Goal: Transaction & Acquisition: Purchase product/service

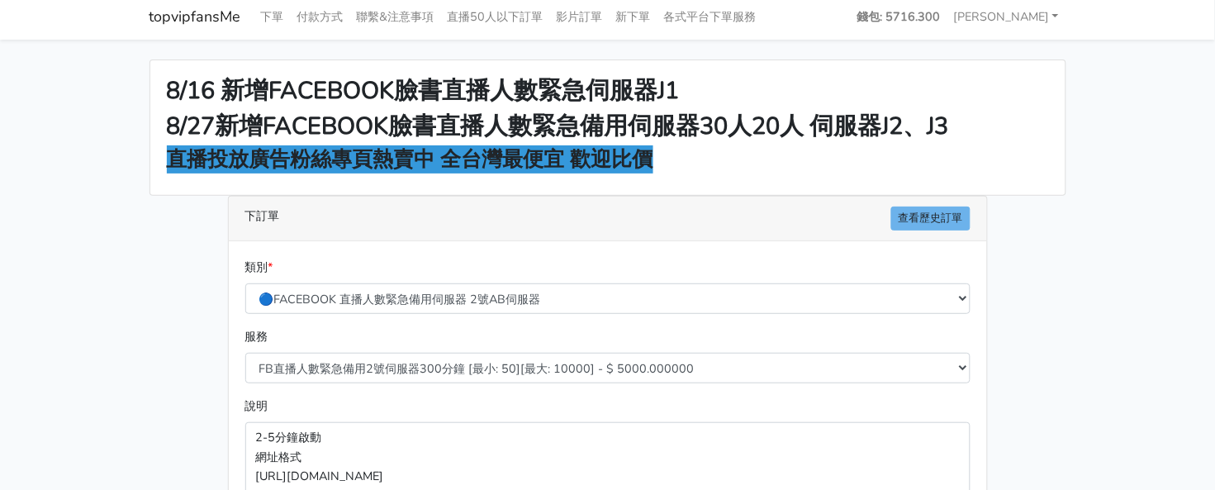
scroll to position [206, 0]
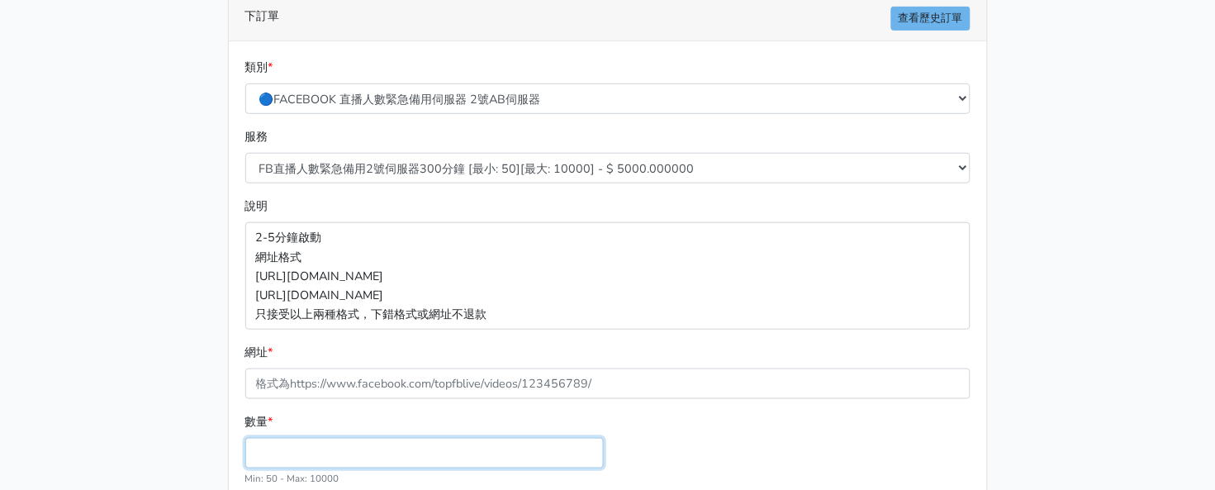
click at [360, 454] on input "數量 *" at bounding box center [424, 453] width 359 height 31
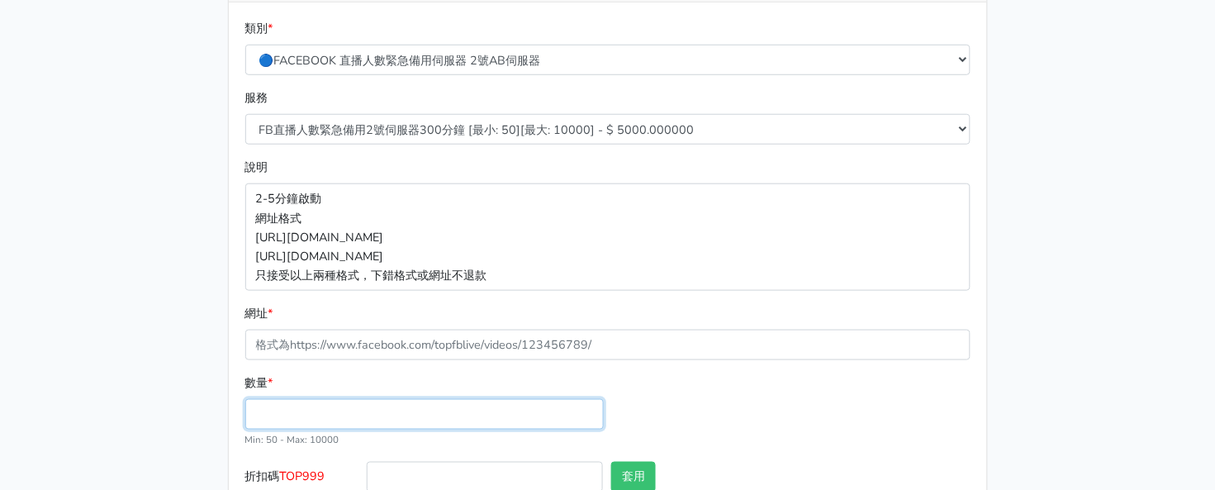
scroll to position [352, 0]
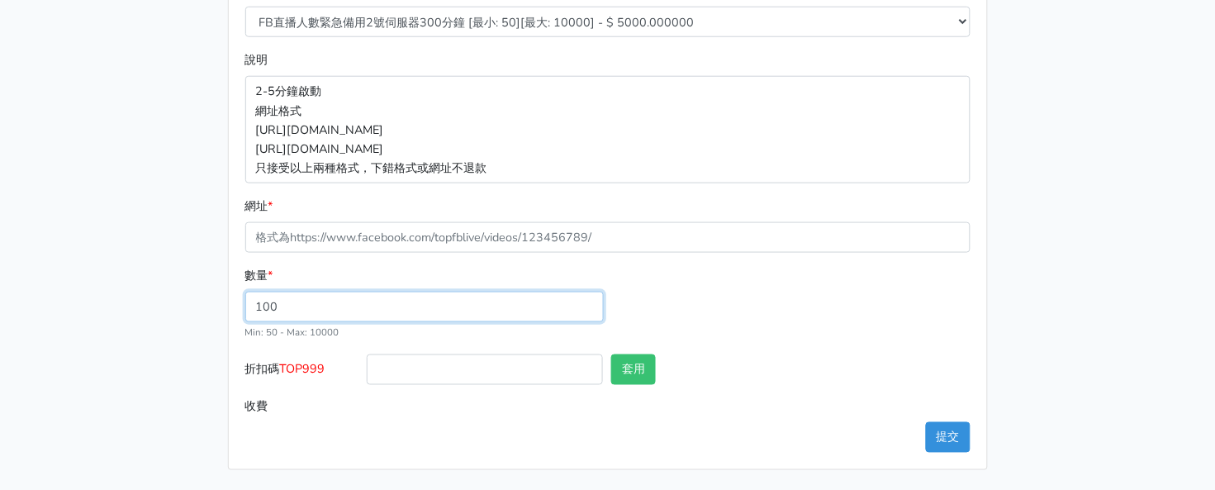
type input "100"
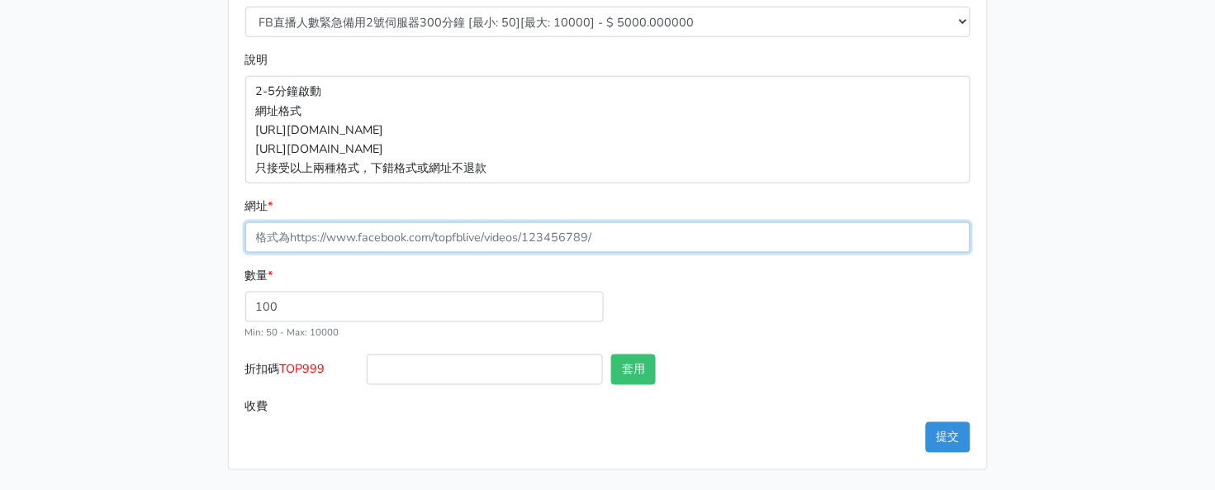
type input "500.000"
click at [642, 236] on input "網址 *" at bounding box center [607, 237] width 725 height 31
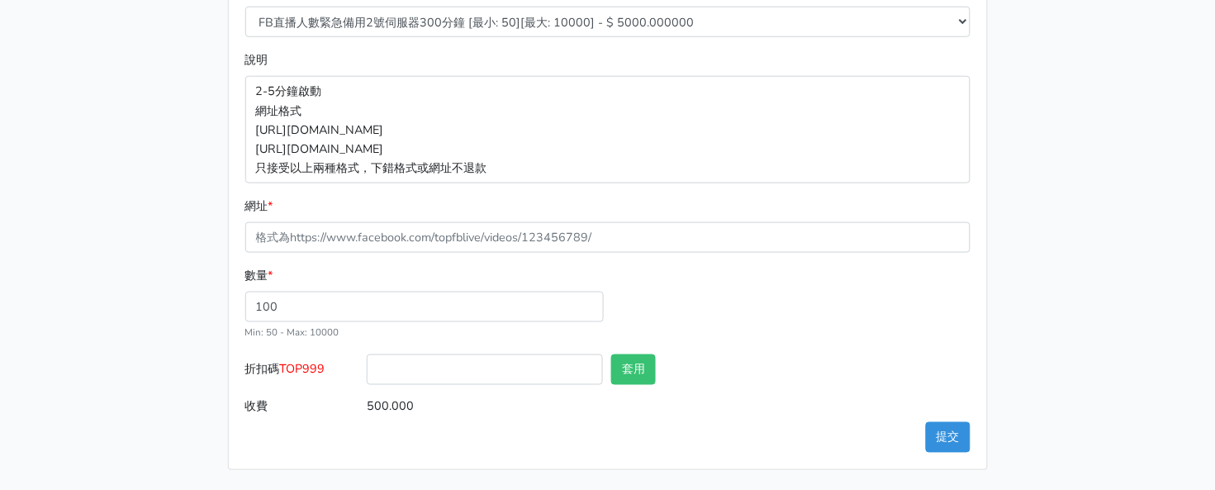
click at [492, 125] on p "2-5分鐘啟動 網址格式 https://www.facebook.com/1000830119985/videos/2214366008285 https:…" at bounding box center [607, 129] width 725 height 107
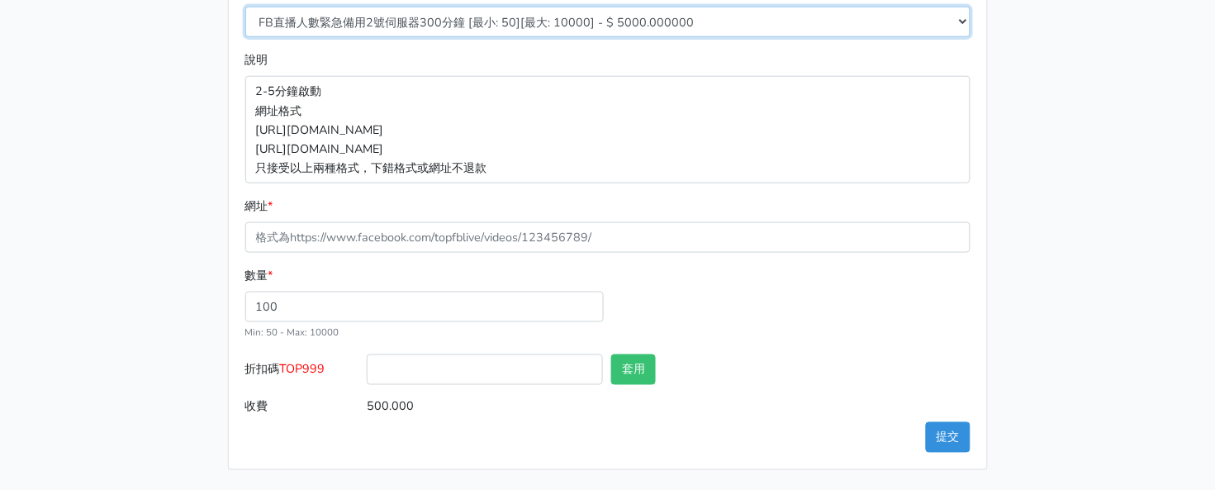
click at [502, 31] on select "FB直播人數緊急備用2號伺服器300分鐘 [最小: 50][最大: 10000] - $ 5000.000000 FB直播人數緊急備用2號伺服器60分鐘 [最…" at bounding box center [607, 22] width 725 height 31
select select "578"
click at [245, 7] on select "FB直播人數緊急備用2號伺服器300分鐘 [最小: 50][最大: 10000] - $ 5000.000000 FB直播人數緊急備用2號伺服器60分鐘 [最…" at bounding box center [607, 22] width 725 height 31
type input "400.000"
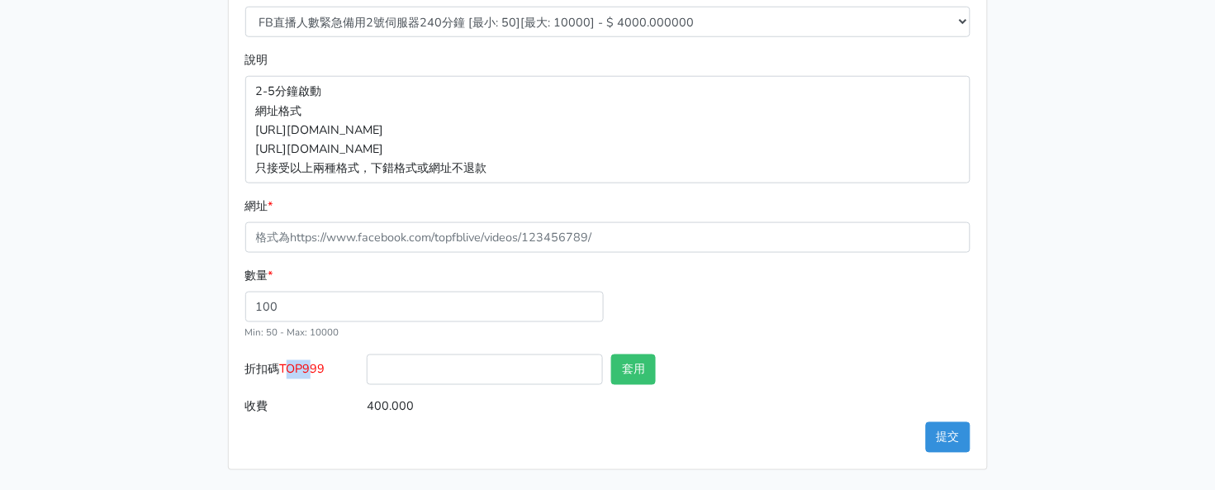
drag, startPoint x: 287, startPoint y: 364, endPoint x: 313, endPoint y: 366, distance: 26.5
click at [313, 366] on span "TOP999" at bounding box center [302, 369] width 45 height 17
drag, startPoint x: 305, startPoint y: 366, endPoint x: 282, endPoint y: 373, distance: 24.1
click at [303, 366] on span "TOP999" at bounding box center [302, 369] width 45 height 17
click at [367, 366] on input "折扣碼 TOP999" at bounding box center [485, 369] width 236 height 31
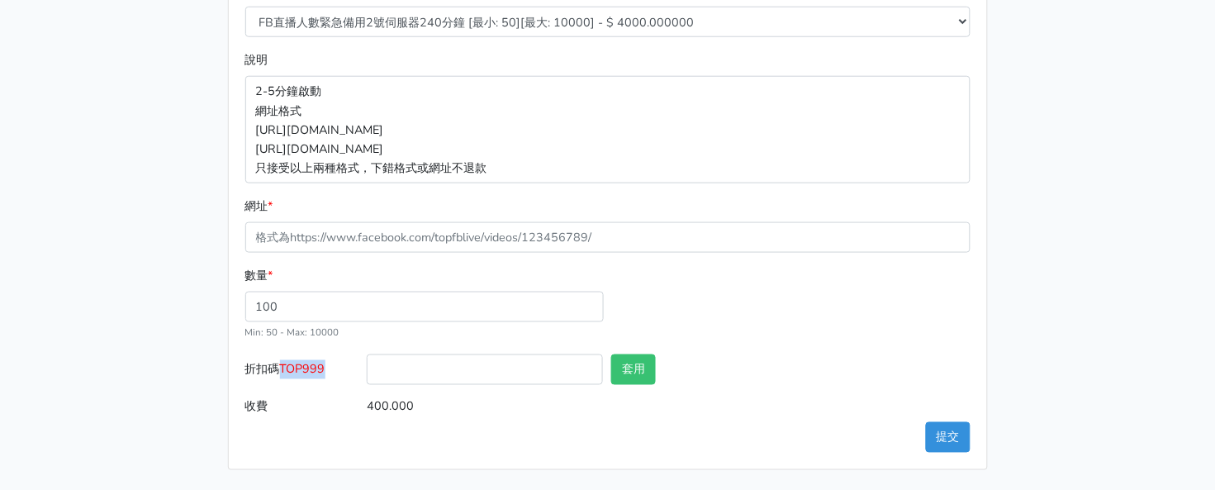
drag, startPoint x: 284, startPoint y: 371, endPoint x: 333, endPoint y: 369, distance: 48.8
click at [333, 369] on label "折扣碼 TOP999" at bounding box center [302, 372] width 122 height 37
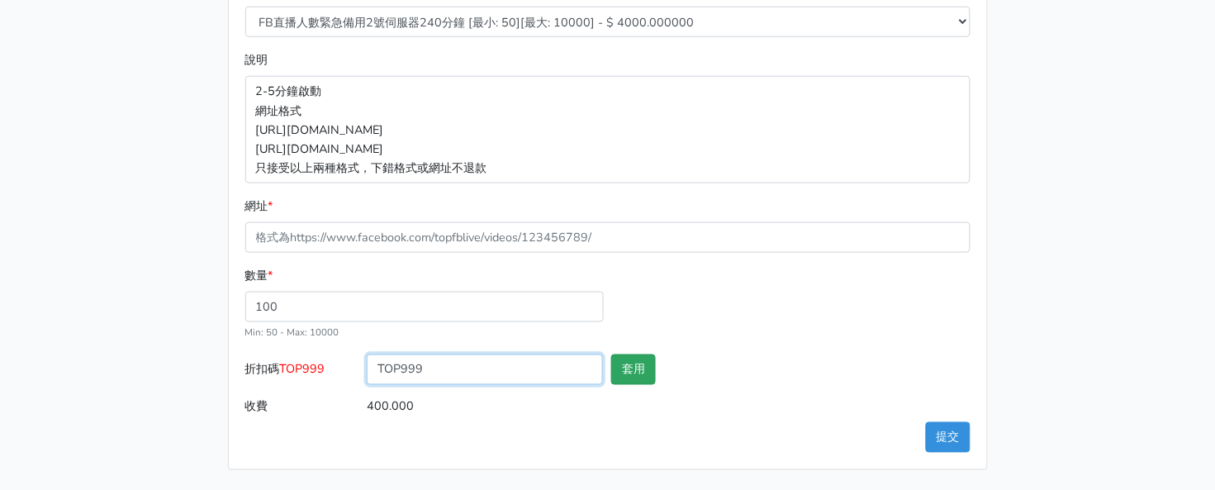
type input "TOP999"
click at [652, 366] on button "套用" at bounding box center [633, 369] width 45 height 31
type input "套用失敗"
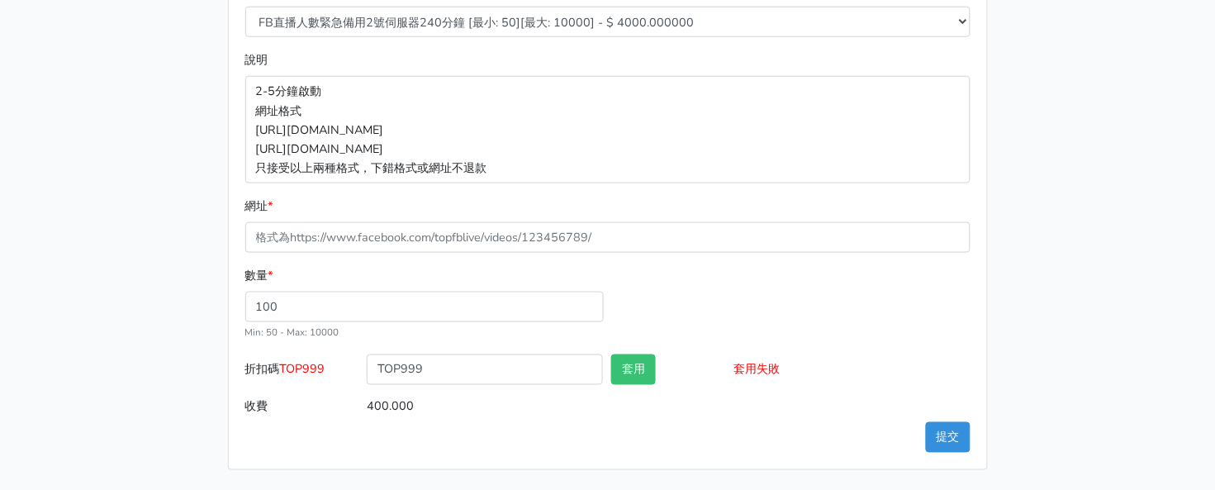
click at [1067, 238] on div "8/16 新增FACEBOOK臉書直播人數緊急伺服器J1 8/27新增FACEBOOK臉書直播人數緊急備用伺服器30人20人 伺服器J2、J3 直播投放廣告粉…" at bounding box center [608, 91] width 942 height 757
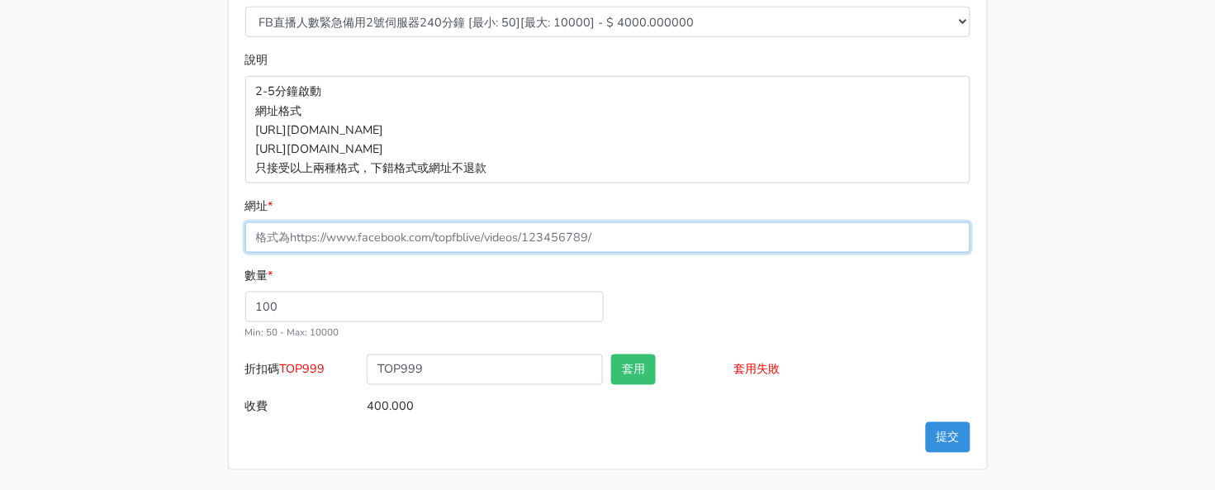
drag, startPoint x: 644, startPoint y: 234, endPoint x: 21, endPoint y: 204, distance: 623.7
click at [21, 202] on main "8/16 新增FACEBOOK臉書直播人數緊急伺服器J1 8/27新增FACEBOOK臉書直播人數緊急備用伺服器30人20人 伺服器J2、J3 直播投放廣告粉…" at bounding box center [607, 91] width 1215 height 796
click at [464, 245] on input "網址 *" at bounding box center [607, 237] width 725 height 31
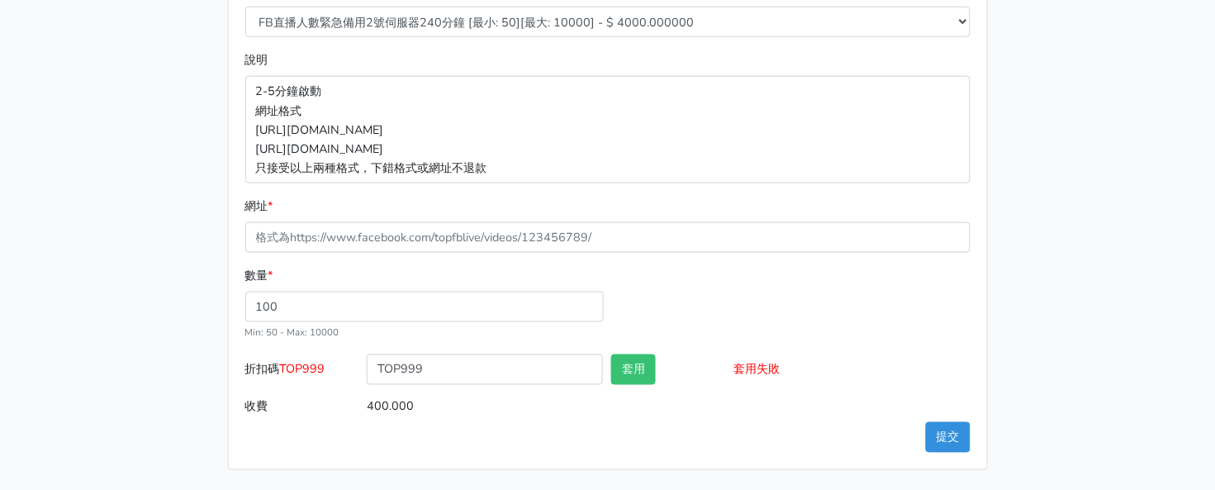
click at [550, 142] on p "2-5分鐘啟動 網址格式 https://www.facebook.com/1000830119985/videos/2214366008285 https:…" at bounding box center [607, 129] width 725 height 107
drag, startPoint x: 1089, startPoint y: 188, endPoint x: 1080, endPoint y: 181, distance: 11.7
click at [1089, 188] on main "8/16 新增FACEBOOK臉書直播人數緊急伺服器J1 8/27新增FACEBOOK臉書直播人數緊急備用伺服器30人20人 伺服器J2、J3 直播投放廣告粉…" at bounding box center [607, 91] width 1215 height 796
click at [1041, 150] on div "8/16 新增FACEBOOK臉書直播人數緊急伺服器J1 8/27新增FACEBOOK臉書直播人數緊急備用伺服器30人20人 伺服器J2、J3 直播投放廣告粉…" at bounding box center [608, 91] width 942 height 757
click at [1116, 168] on main "8/16 新增FACEBOOK臉書直播人數緊急伺服器J1 8/27新增FACEBOOK臉書直播人數緊急備用伺服器30人20人 伺服器J2、J3 直播投放廣告粉…" at bounding box center [607, 91] width 1215 height 796
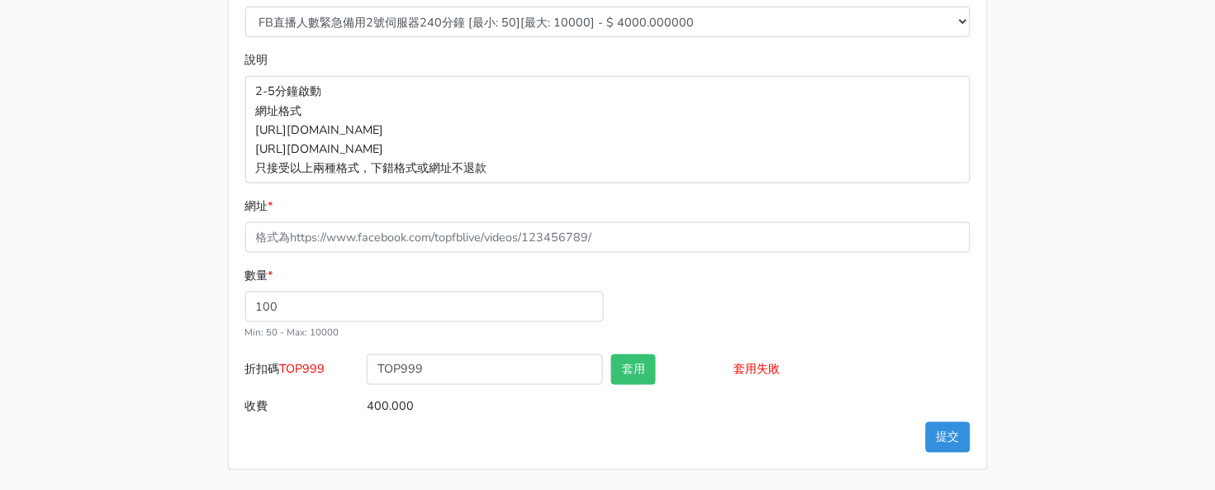
drag, startPoint x: 1139, startPoint y: 124, endPoint x: 631, endPoint y: 7, distance: 520.7
click at [1138, 124] on main "8/16 新增FACEBOOK臉書直播人數緊急伺服器J1 8/27新增FACEBOOK臉書直播人數緊急備用伺服器30人20人 伺服器J2、J3 直播投放廣告粉…" at bounding box center [607, 91] width 1215 height 796
drag, startPoint x: 1068, startPoint y: 250, endPoint x: 950, endPoint y: 275, distance: 120.9
click at [1069, 250] on div "8/16 新增FACEBOOK臉書直播人數緊急伺服器J1 8/27新增FACEBOOK臉書直播人數緊急備用伺服器30人20人 伺服器J2、J3 直播投放廣告粉…" at bounding box center [608, 91] width 942 height 757
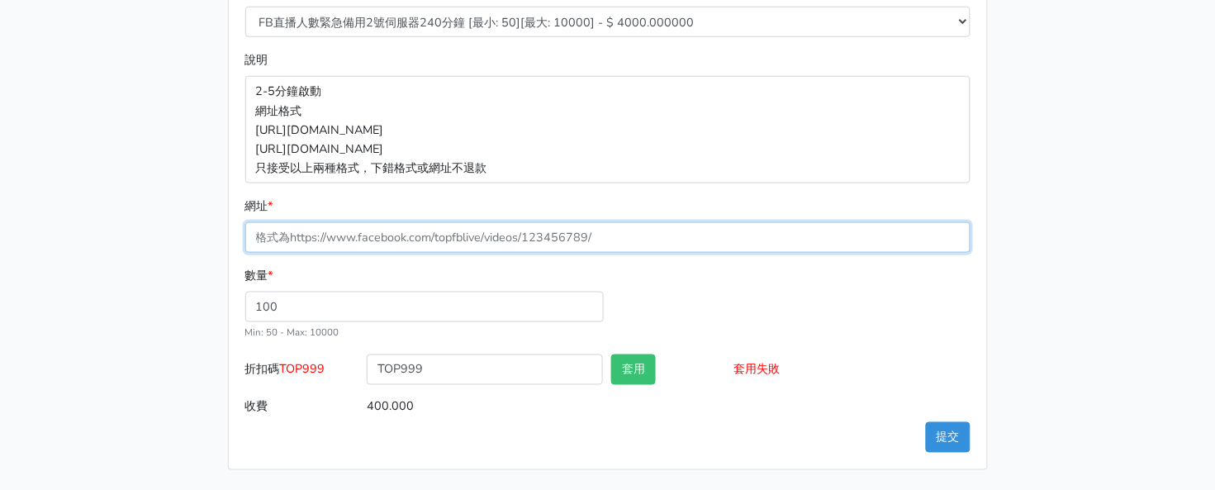
click at [524, 236] on input "網址 *" at bounding box center [607, 237] width 725 height 31
paste input "[URL][DOMAIN_NAME]"
type input "[URL][DOMAIN_NAME]"
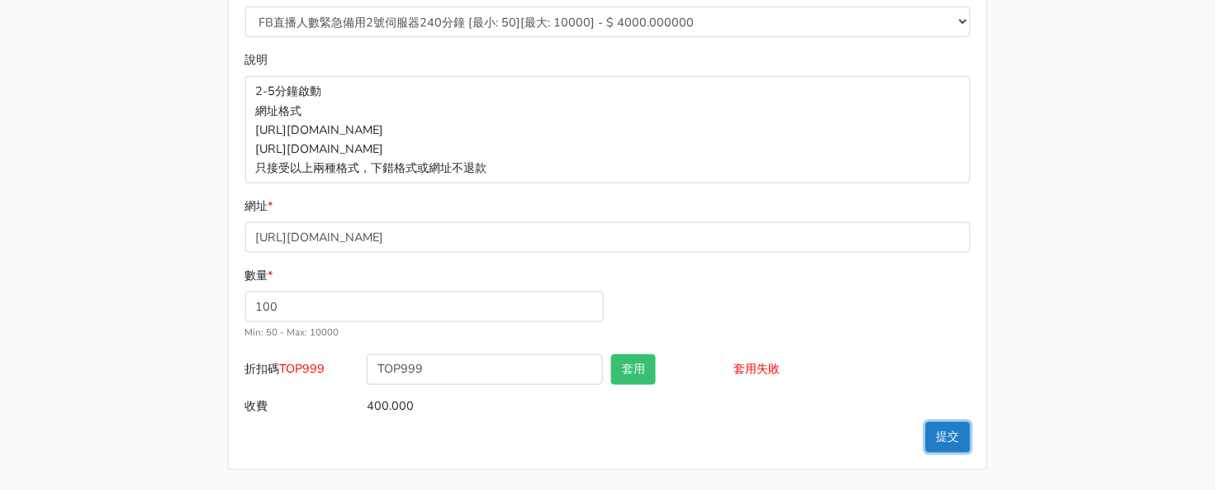
click at [944, 435] on button "提交" at bounding box center [948, 437] width 45 height 31
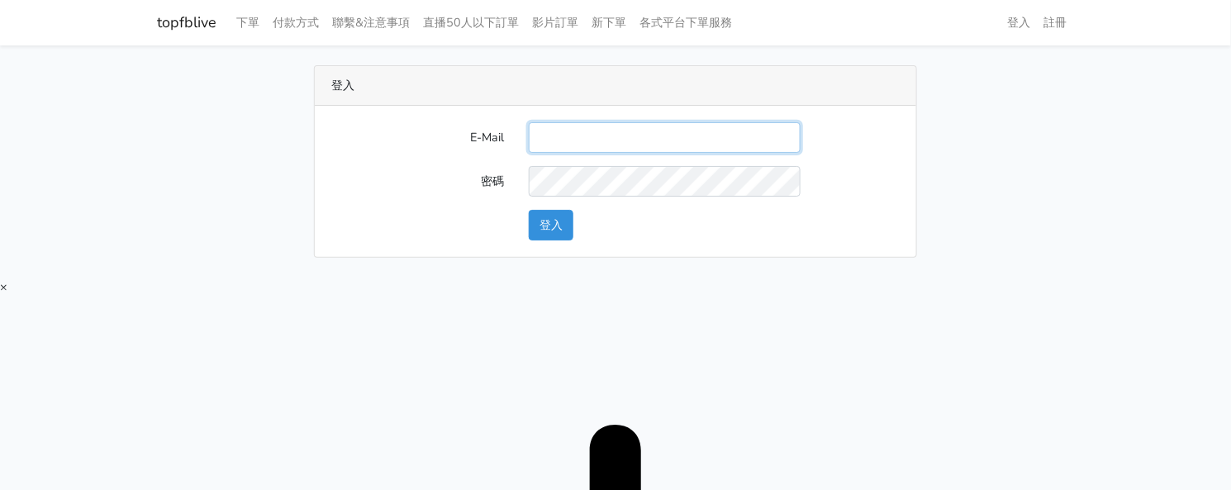
drag, startPoint x: 566, startPoint y: 139, endPoint x: 575, endPoint y: 152, distance: 16.0
click at [566, 139] on input "E-Mail" at bounding box center [665, 137] width 272 height 31
type input "twtop123@uahoo.com.tw"
click at [568, 207] on form "E-Mail twtop123@uahoo.com.tw 密碼 登入" at bounding box center [615, 181] width 568 height 118
click at [558, 222] on button "登入" at bounding box center [551, 225] width 45 height 31
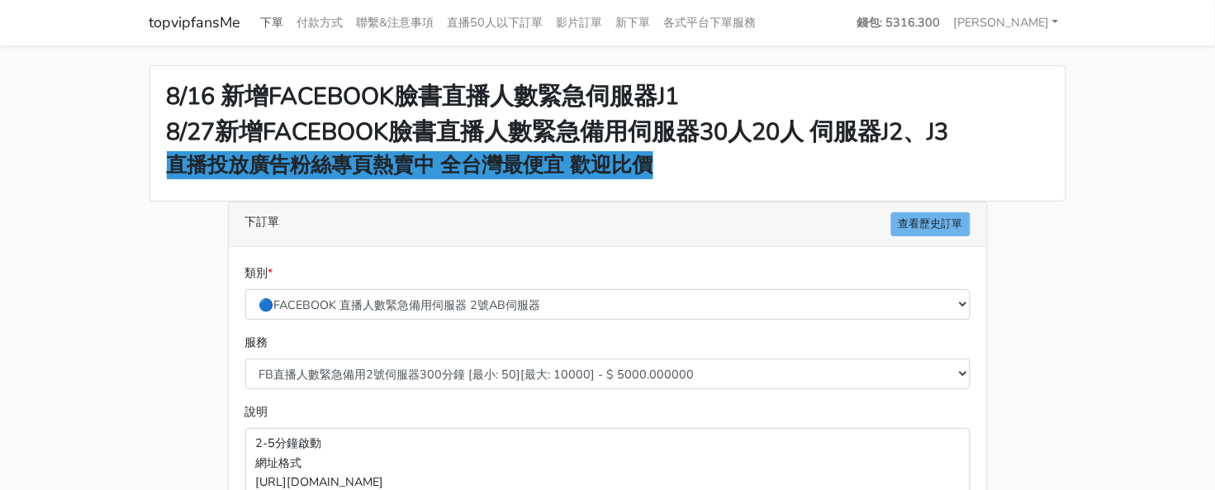
click at [261, 30] on link "下單" at bounding box center [272, 23] width 36 height 32
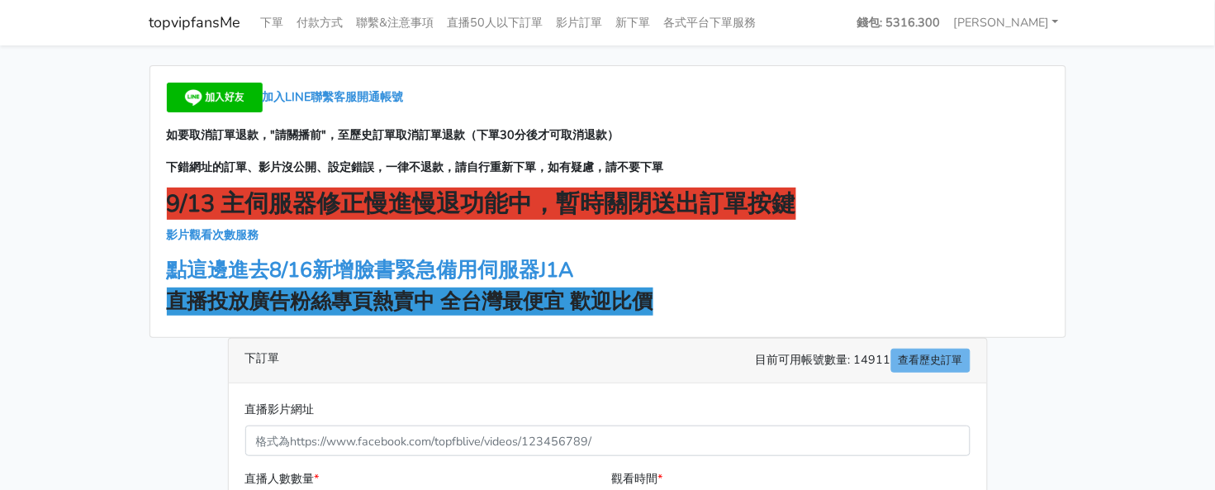
click at [402, 303] on strong "直播投放廣告粉絲專頁熱賣中 全台灣最便宜 歡迎比價" at bounding box center [410, 302] width 487 height 28
click at [394, 244] on p "影片觀看次數服務" at bounding box center [608, 235] width 882 height 19
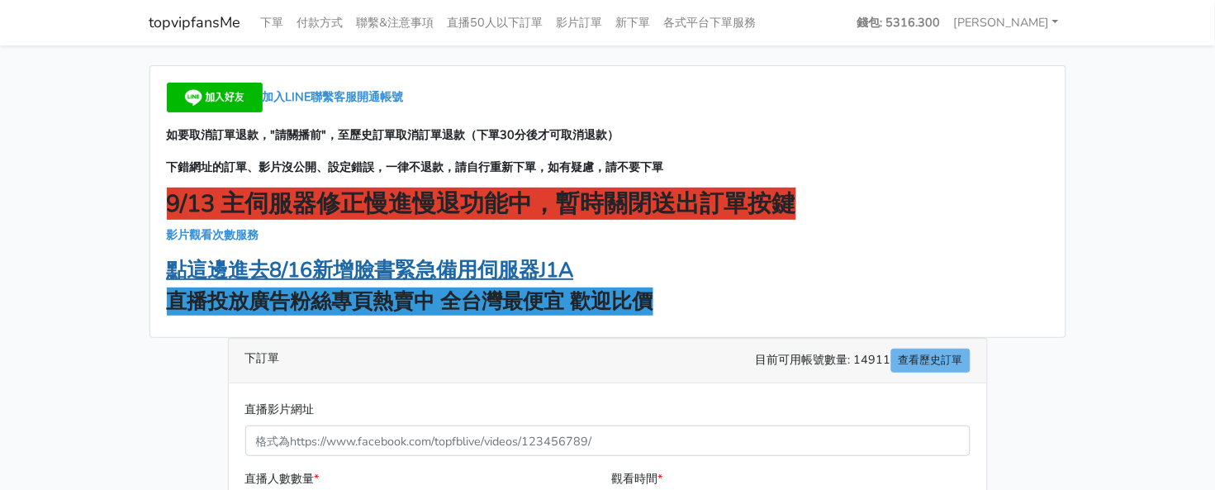
click at [415, 278] on strong "點這邊進去8/16新增臉書緊急備用伺服器J1A" at bounding box center [370, 270] width 407 height 28
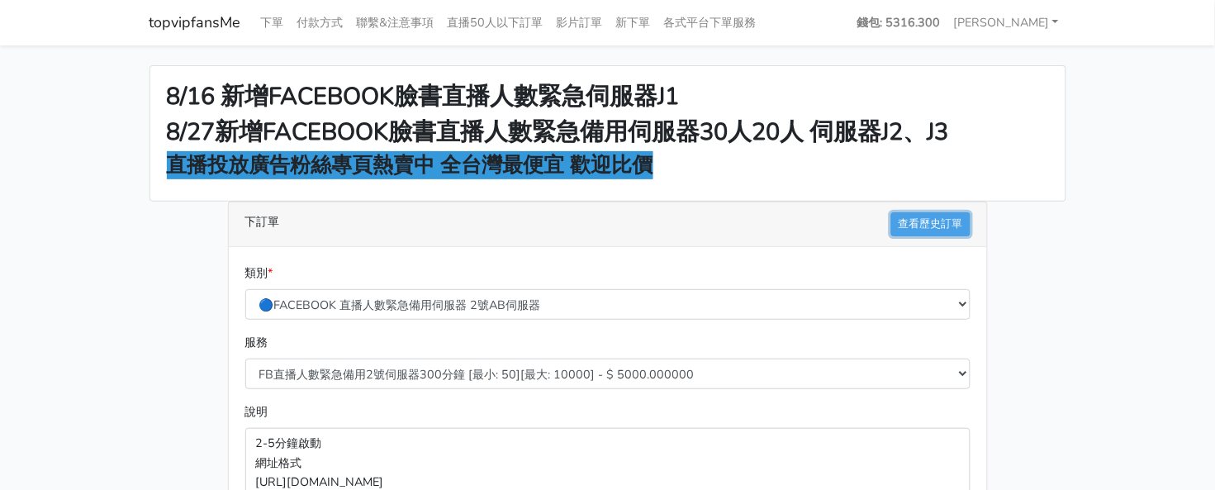
click at [912, 225] on link "查看歷史訂單" at bounding box center [931, 224] width 79 height 24
